Goal: Check status: Check status

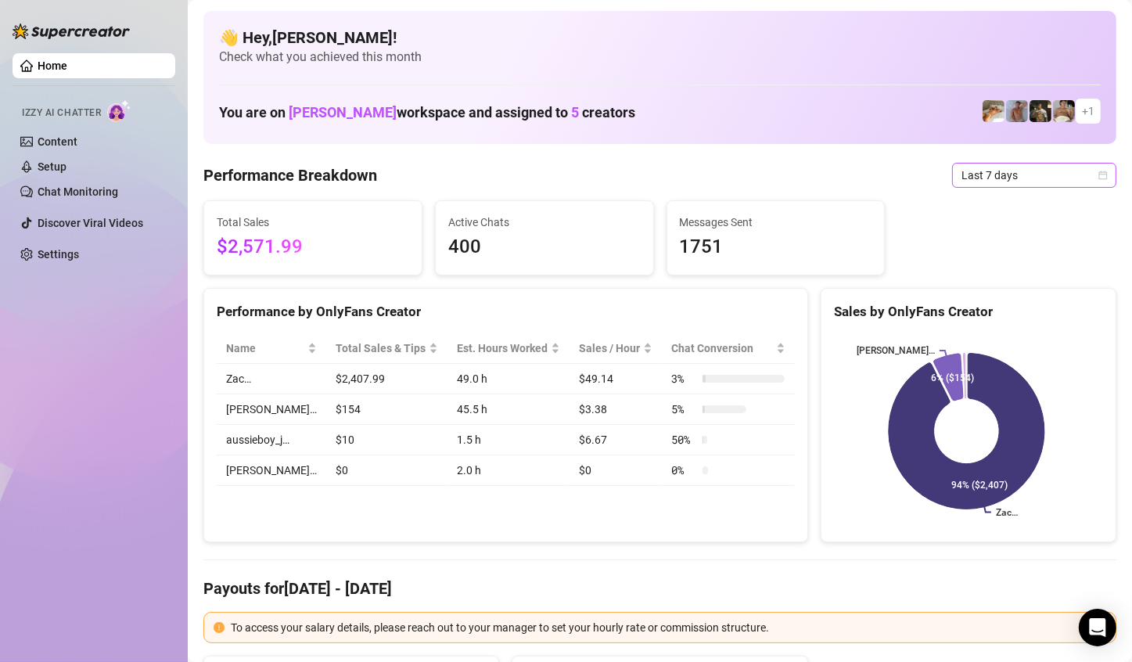
click at [1079, 175] on span "Last 7 days" at bounding box center [1035, 175] width 146 height 23
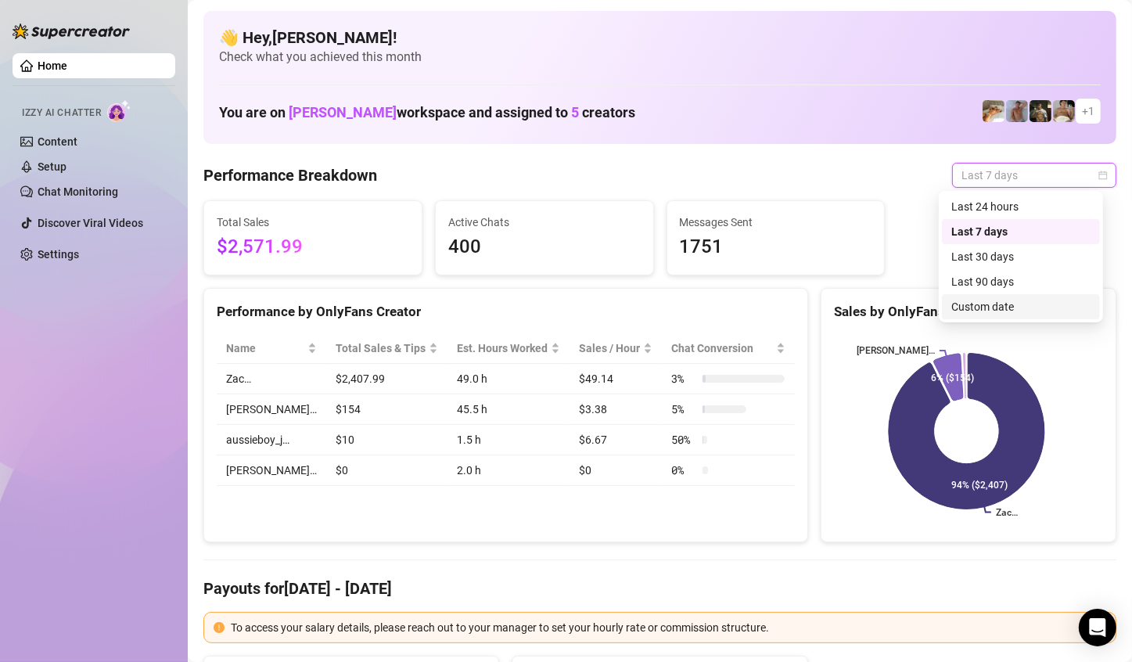
click at [1024, 306] on div "Custom date" at bounding box center [1021, 306] width 139 height 17
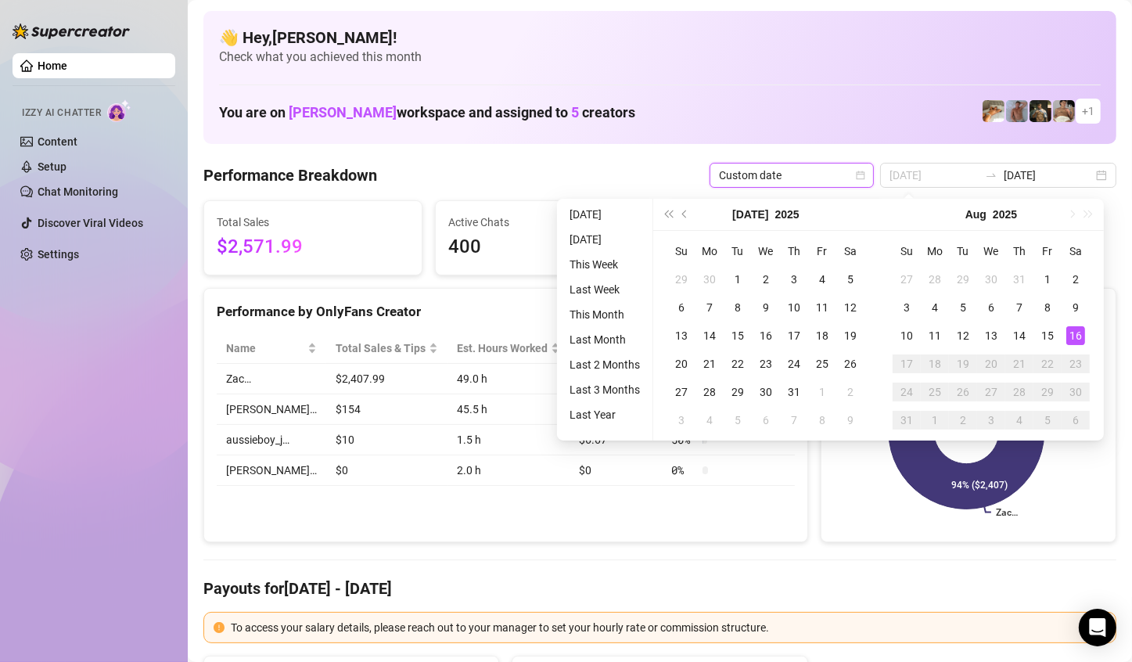
type input "[DATE]"
click at [1070, 335] on div "16" at bounding box center [1076, 335] width 19 height 19
click at [1071, 335] on div "16" at bounding box center [1076, 335] width 19 height 19
click at [1072, 335] on rect at bounding box center [966, 431] width 265 height 196
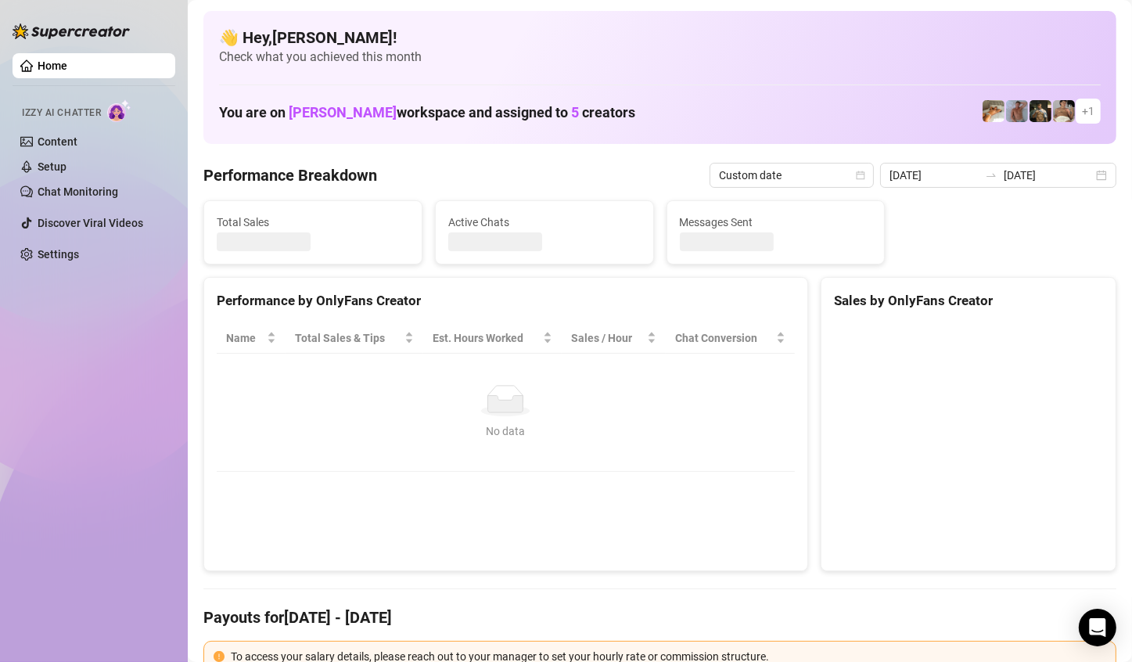
type input "[DATE]"
